Goal: Navigation & Orientation: Find specific page/section

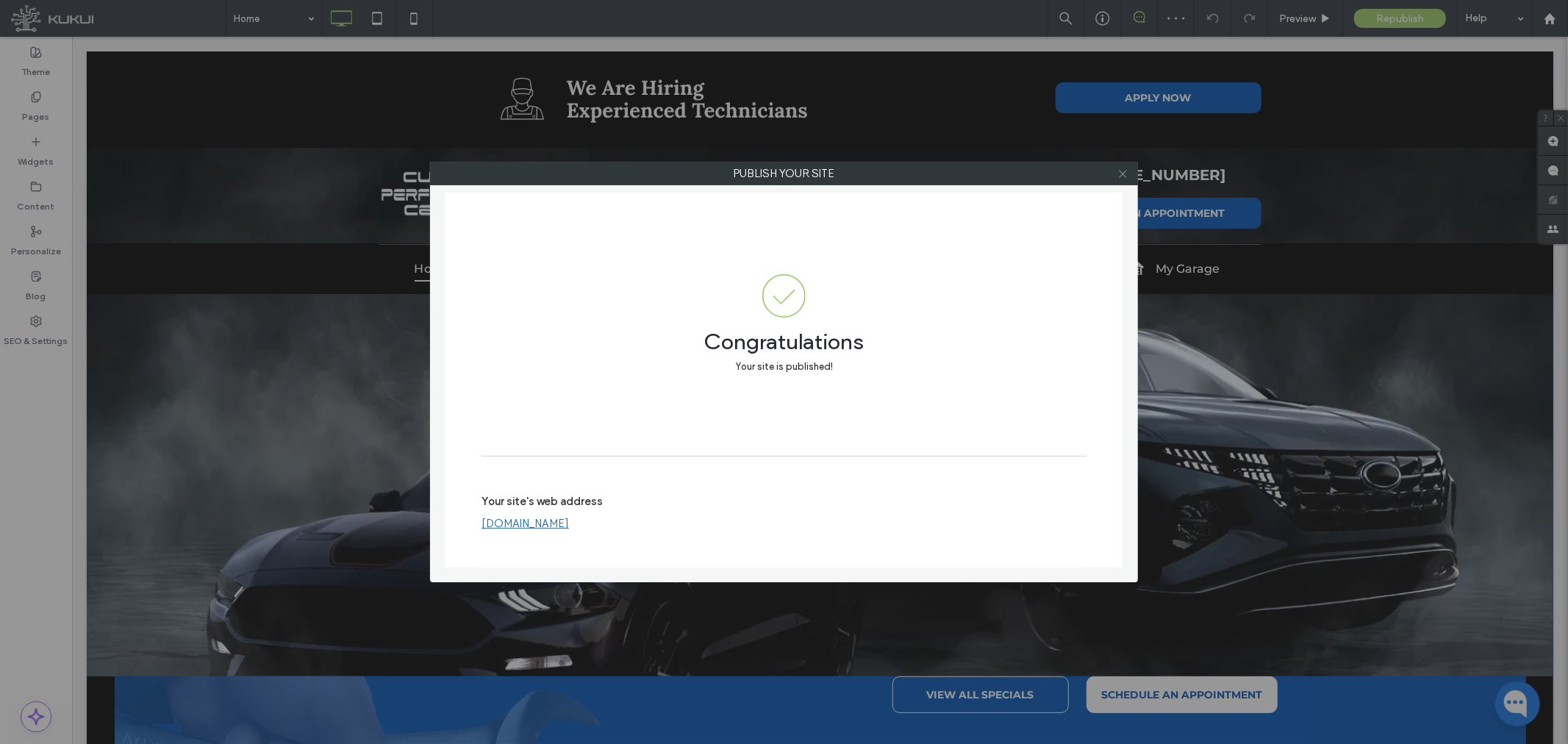
click at [1122, 175] on icon at bounding box center [1122, 173] width 11 height 11
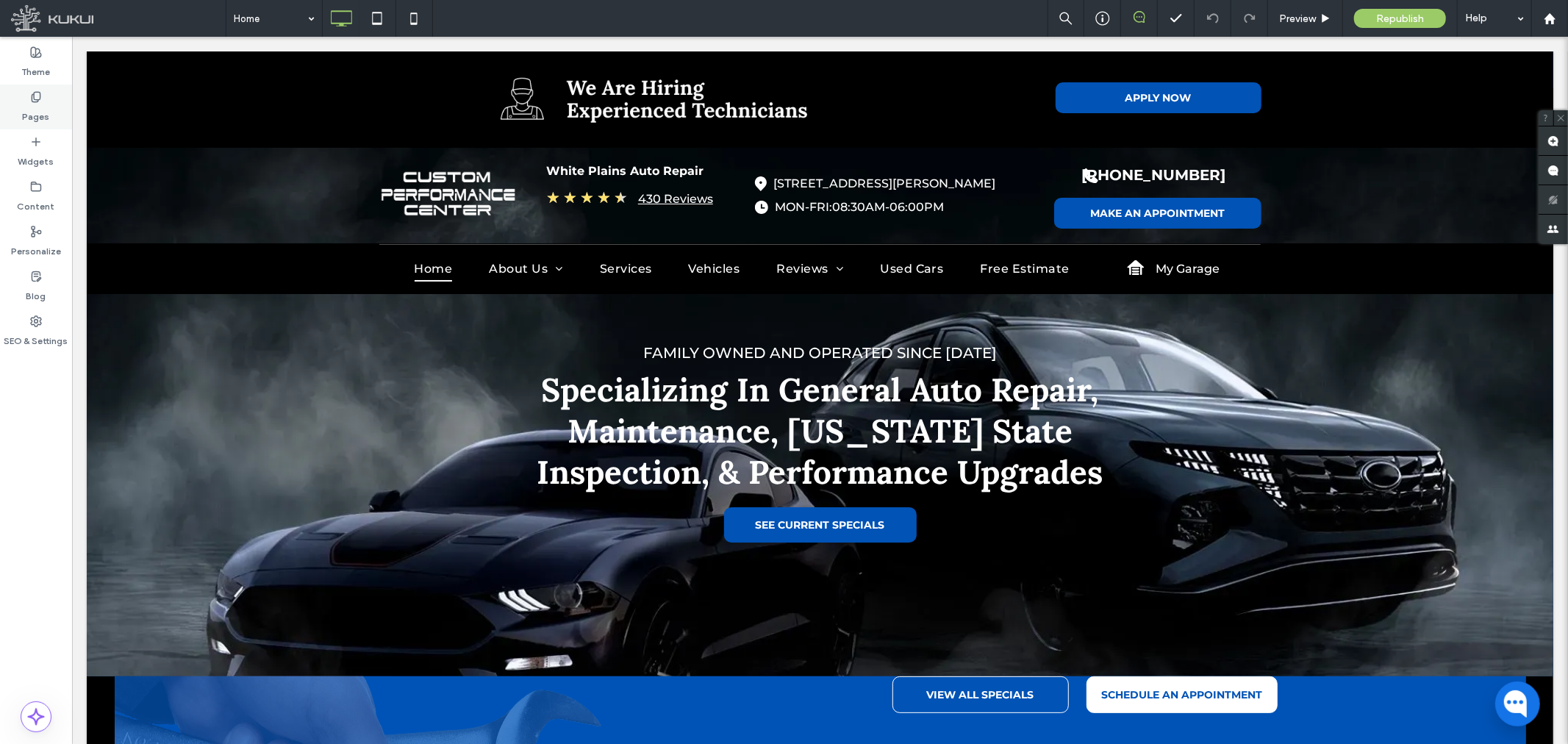
click at [35, 98] on icon at bounding box center [36, 97] width 12 height 12
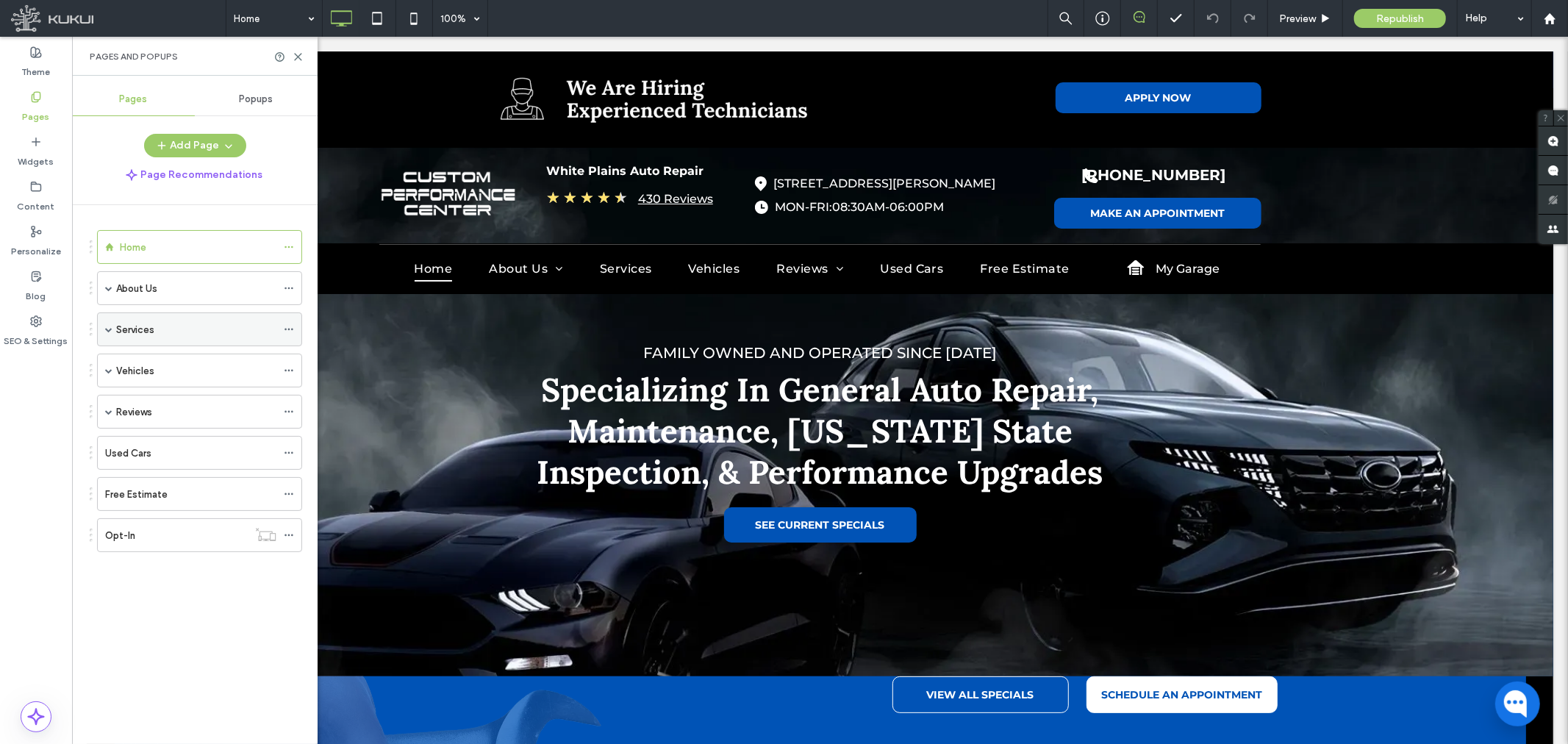
click at [106, 332] on span at bounding box center [109, 329] width 7 height 7
click at [165, 363] on label "Services Dynamic" at bounding box center [170, 363] width 79 height 26
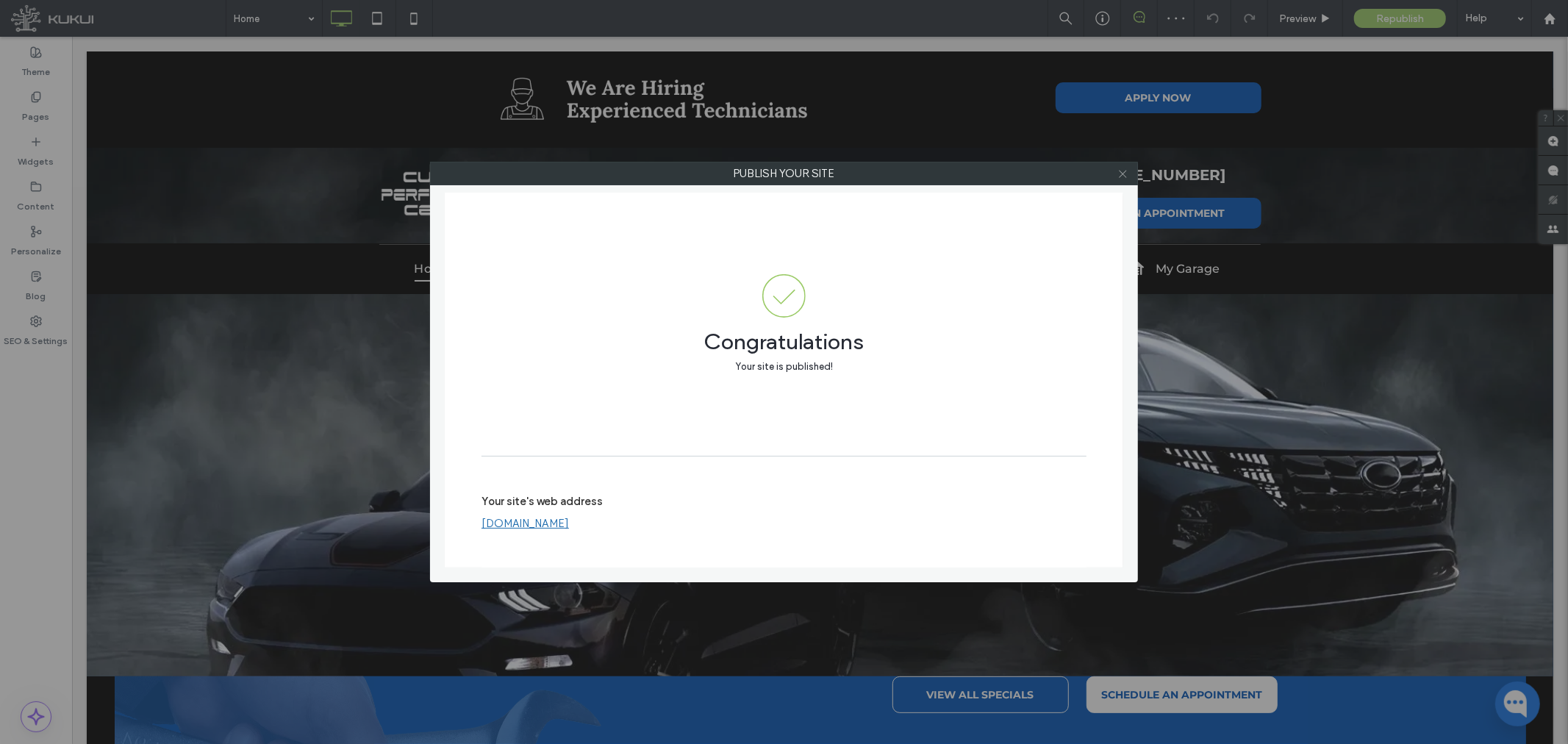
click at [1119, 171] on icon at bounding box center [1122, 173] width 11 height 11
click at [1122, 172] on icon at bounding box center [1122, 173] width 11 height 11
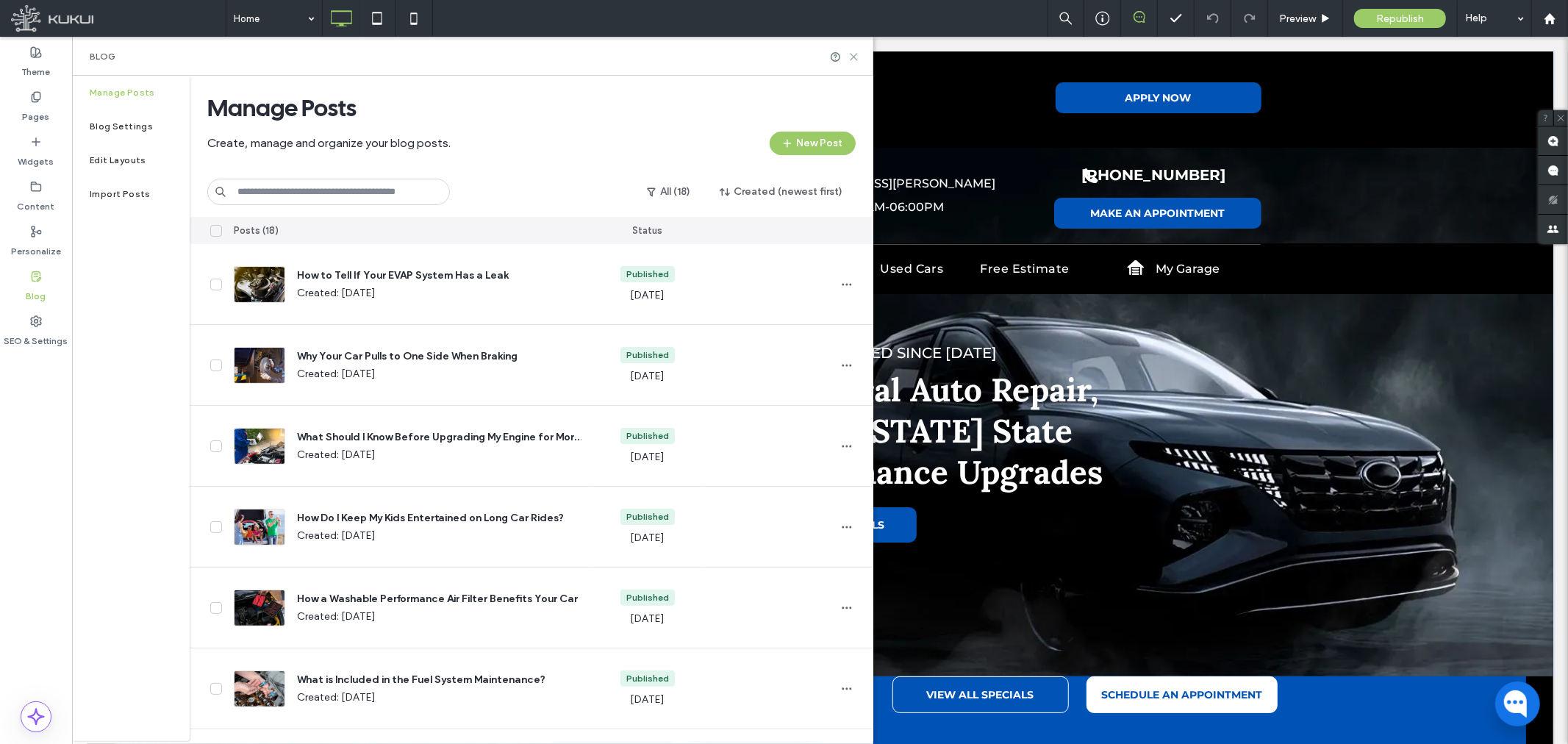
click at [854, 51] on icon at bounding box center [853, 56] width 11 height 11
